Goal: Task Accomplishment & Management: Use online tool/utility

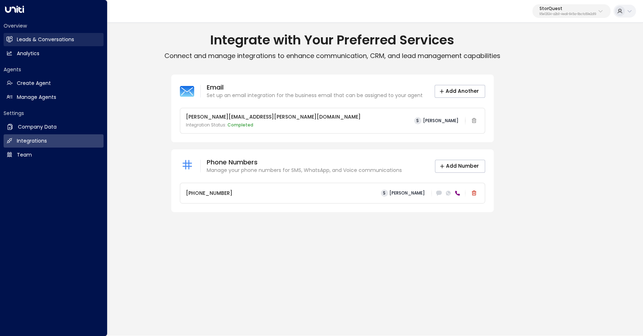
click at [16, 40] on link "Leads & Conversations Leads & Conversations" at bounding box center [54, 39] width 100 height 13
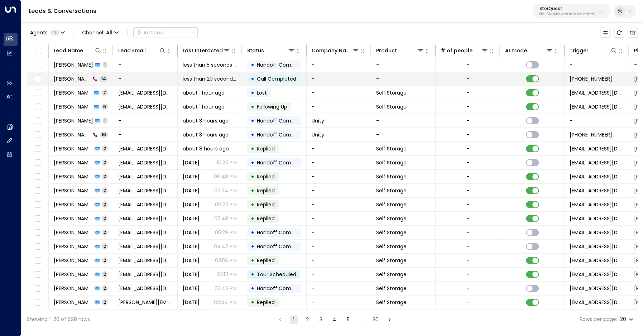
click at [72, 81] on span "[PERSON_NAME]" at bounding box center [72, 78] width 37 height 7
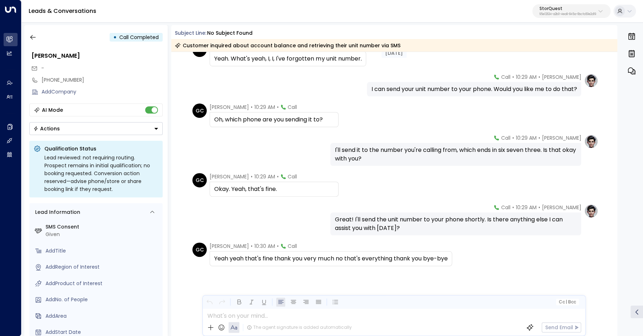
scroll to position [273, 0]
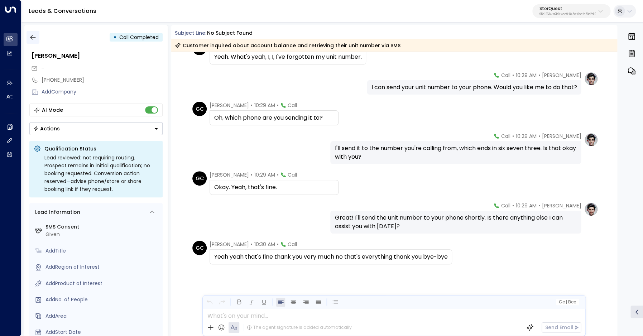
click at [28, 35] on button "button" at bounding box center [33, 37] width 13 height 13
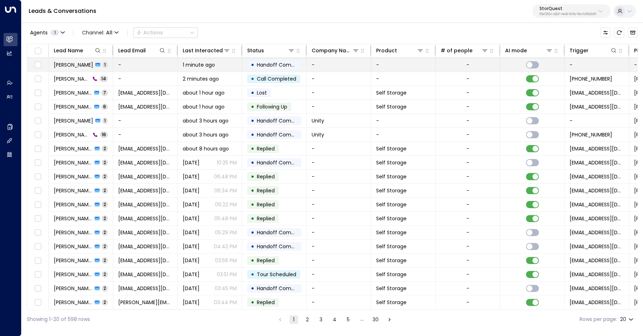
click at [72, 65] on span "[PERSON_NAME]" at bounding box center [73, 64] width 39 height 7
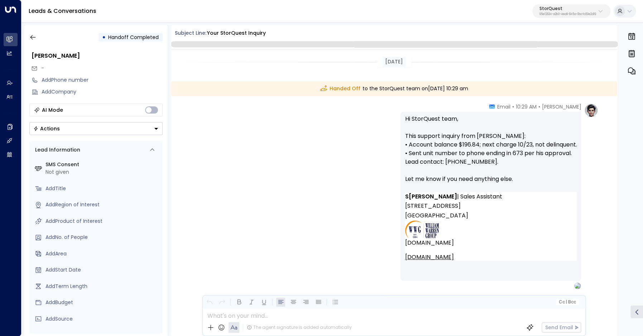
scroll to position [8, 0]
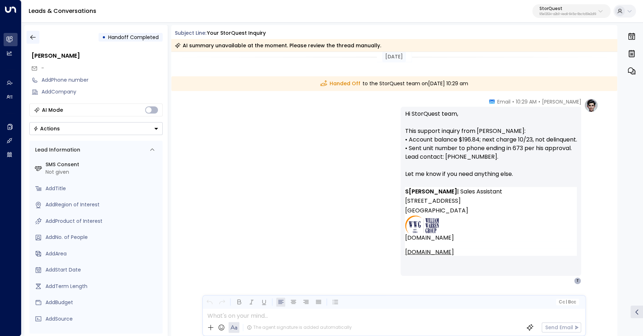
click at [30, 37] on icon "button" at bounding box center [32, 37] width 7 height 7
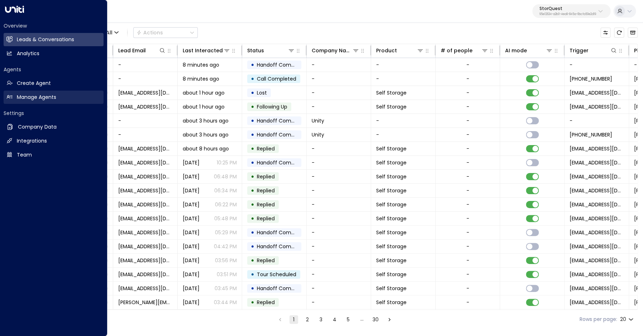
click at [18, 99] on h2 "Manage Agents" at bounding box center [36, 98] width 39 height 8
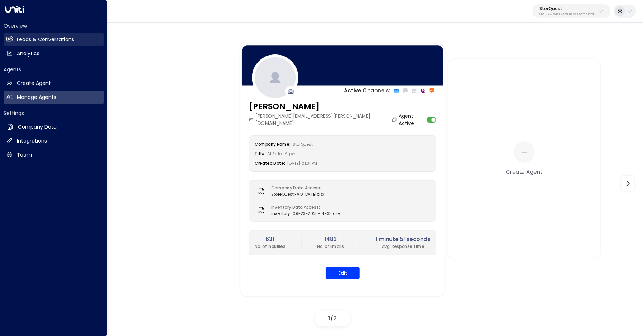
click at [13, 35] on link "Leads & Conversations Leads & Conversations" at bounding box center [54, 39] width 100 height 13
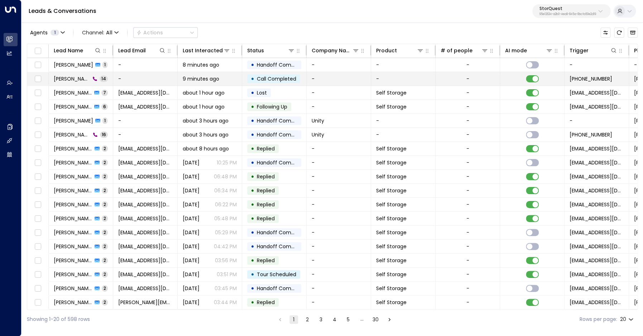
click at [71, 75] on td "George Cluris 14" at bounding box center [81, 79] width 65 height 14
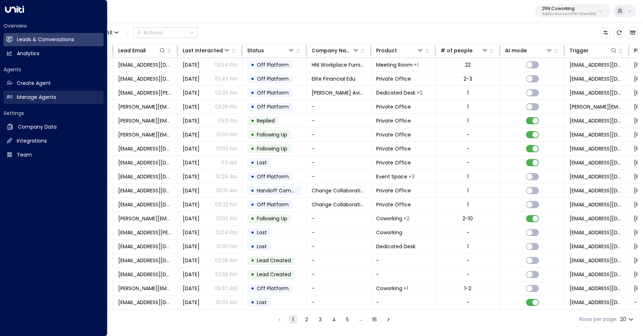
click at [11, 97] on icon at bounding box center [9, 97] width 6 height 6
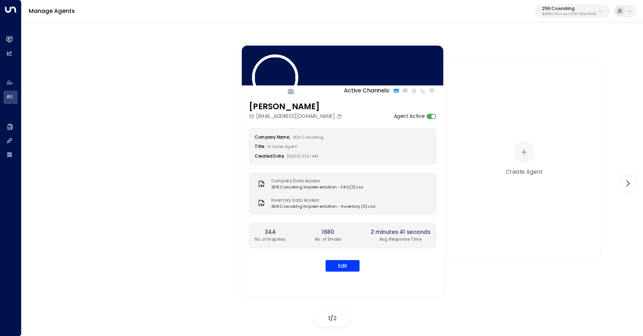
click at [559, 11] on p "25N Coworking" at bounding box center [569, 8] width 54 height 4
type input "***"
click at [534, 58] on span "ID: 58c4b32c-92b1-4356-be9b-1247e2c02228" at bounding box center [551, 61] width 100 height 6
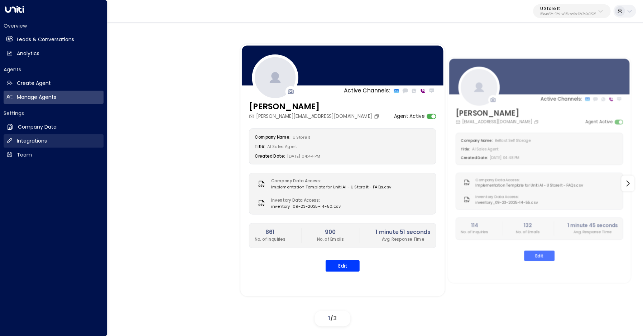
click at [16, 139] on link "Integrations Integrations" at bounding box center [54, 140] width 100 height 13
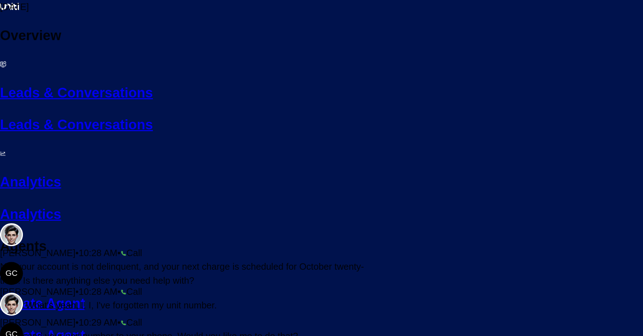
scroll to position [273, 0]
click at [6, 61] on icon at bounding box center [3, 64] width 6 height 6
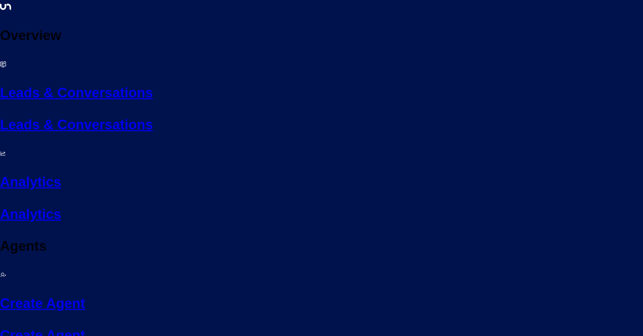
drag, startPoint x: 577, startPoint y: 11, endPoint x: 570, endPoint y: 18, distance: 10.7
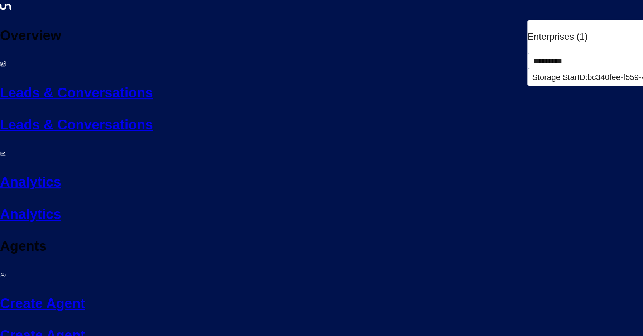
type input "*********"
click at [577, 73] on span "ID: bc340fee-f559-48fc-84eb-70f3f6817ad8" at bounding box center [653, 77] width 152 height 9
